Goal: Understand process/instructions

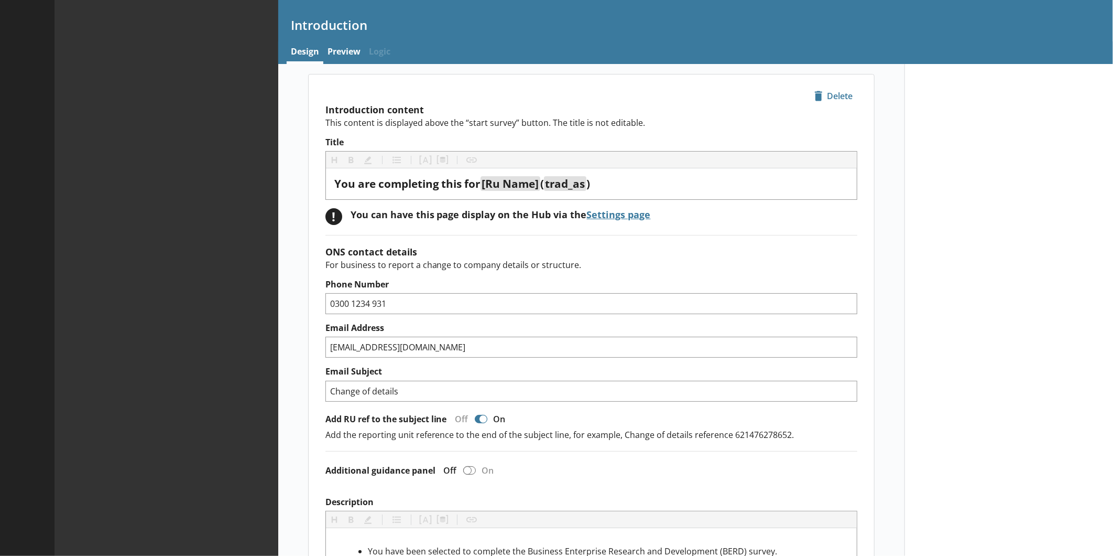
type textarea "x"
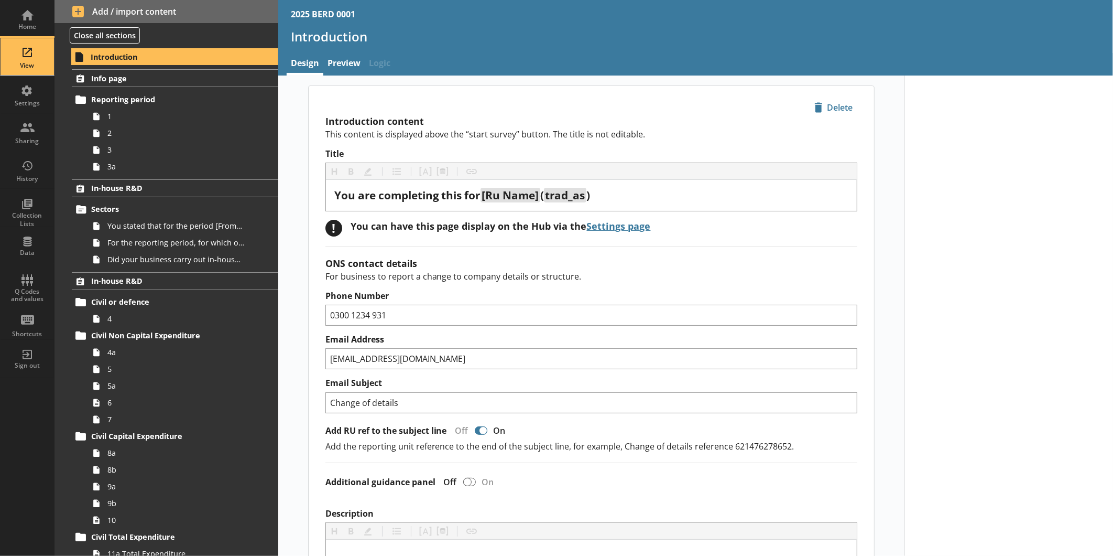
click at [29, 67] on div "View" at bounding box center [27, 65] width 37 height 8
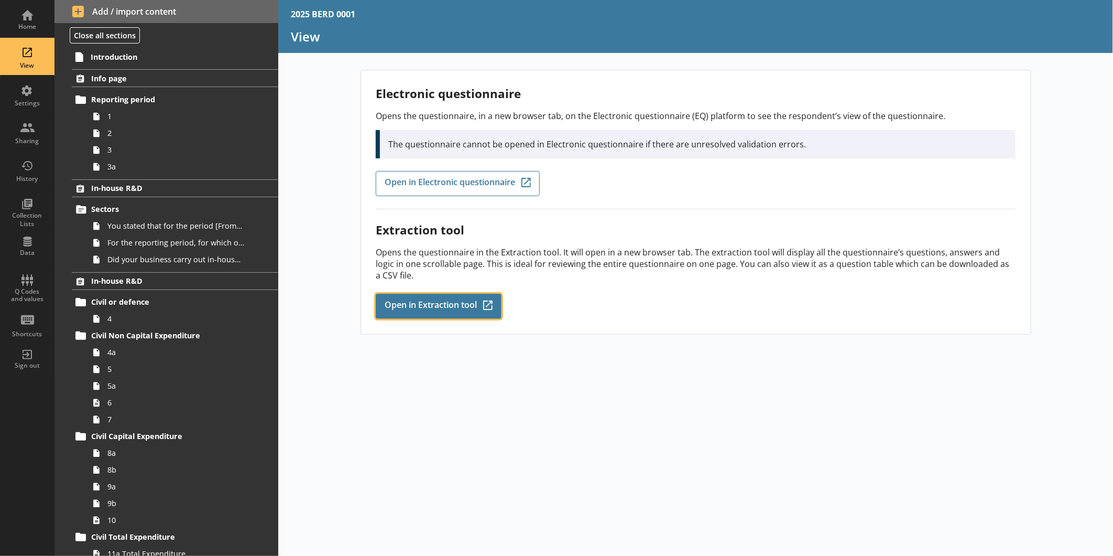
click at [432, 293] on link "Open in Extraction tool Q-Codes_Icon Created with Sketch." at bounding box center [439, 305] width 126 height 25
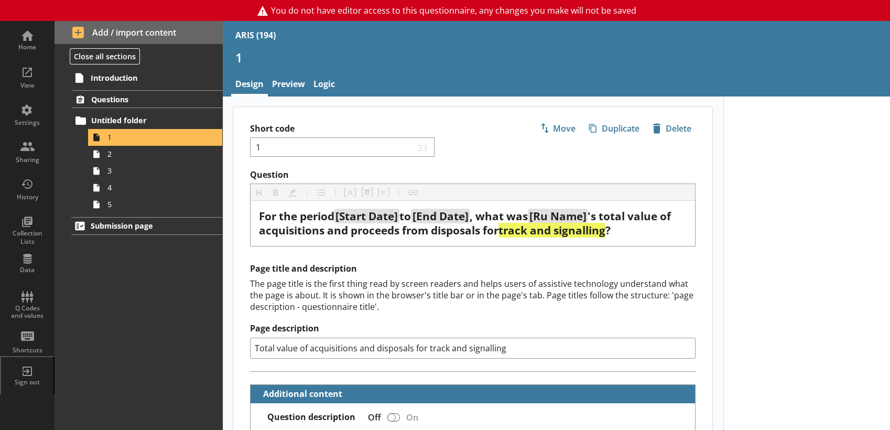
scroll to position [955, 0]
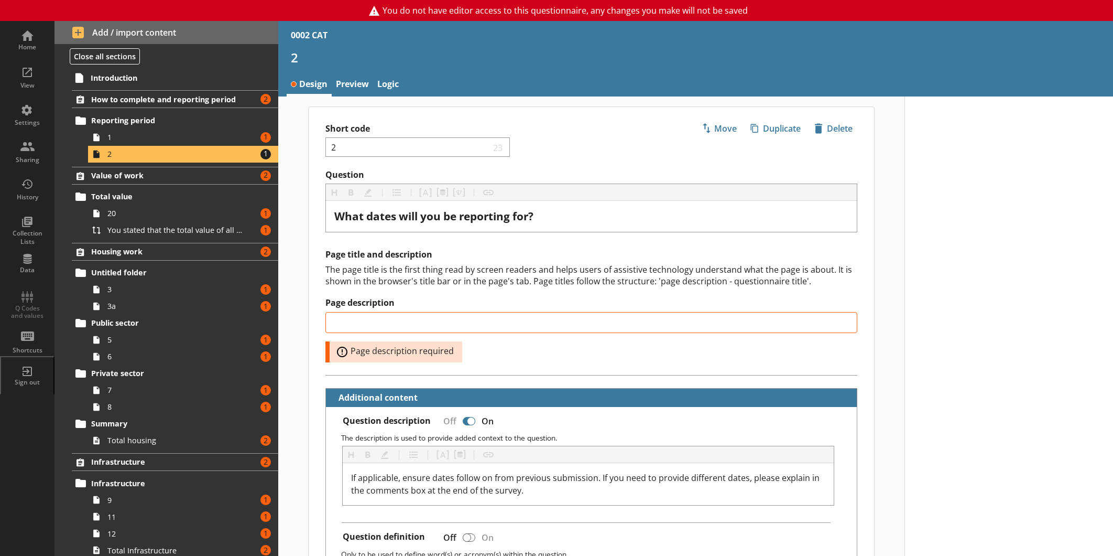
select select "ref_p_end_date"
